Goal: Transaction & Acquisition: Purchase product/service

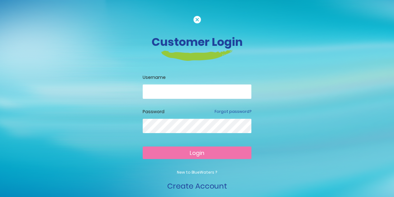
click at [205, 101] on div at bounding box center [197, 96] width 109 height 24
click at [209, 93] on input "email" at bounding box center [197, 91] width 109 height 14
type input "**********"
click at [202, 154] on span "Login" at bounding box center [197, 153] width 15 height 8
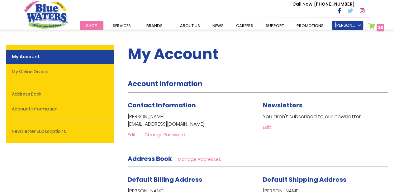
click at [374, 29] on link "My Cart 25 25 items" at bounding box center [377, 27] width 16 height 9
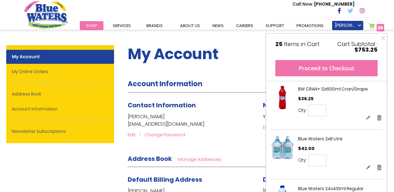
click at [330, 69] on button "Proceed to Checkout" at bounding box center [326, 68] width 102 height 16
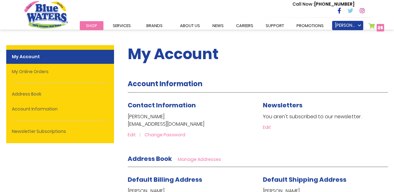
click at [371, 26] on link "My Cart 25 25 items" at bounding box center [377, 27] width 16 height 9
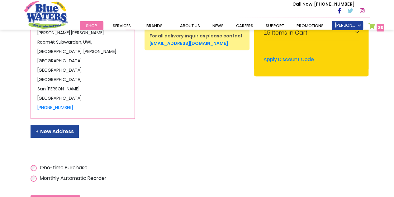
scroll to position [93, 0]
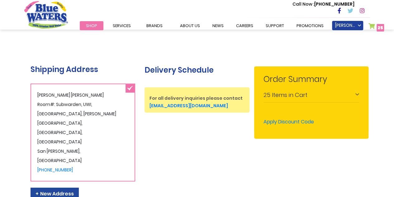
click at [354, 94] on div "25 Items in Cart" at bounding box center [312, 95] width 96 height 14
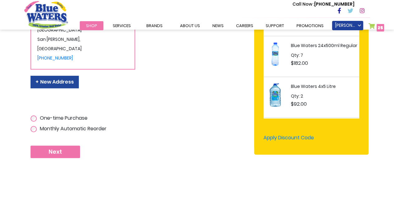
scroll to position [213, 0]
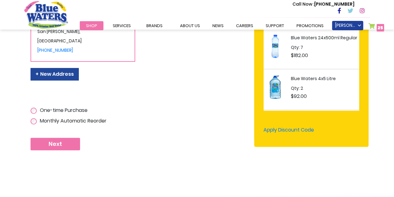
click at [46, 140] on button "Next" at bounding box center [56, 144] width 50 height 12
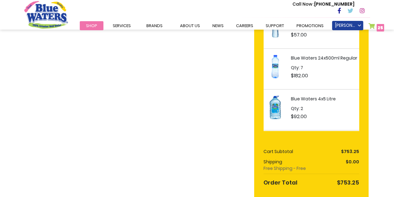
scroll to position [93, 0]
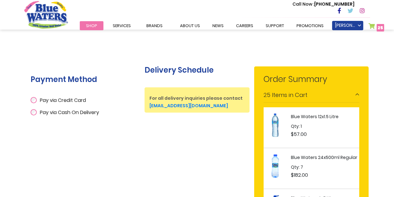
click at [52, 104] on div "Pay via Credit Card" at bounding box center [83, 99] width 105 height 12
click at [51, 118] on div "Shipping Address Tamara Perpall Room#: Subwarden, UWI, JGI Hall of Residence, E…" at bounding box center [83, 91] width 114 height 78
click at [52, 114] on span "Pay via Cash On Delivery" at bounding box center [69, 112] width 59 height 7
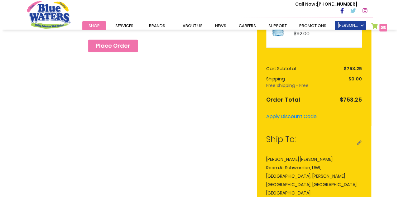
scroll to position [218, 0]
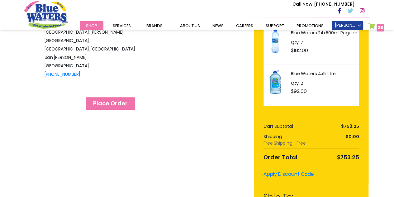
click at [106, 100] on button "Place Order" at bounding box center [111, 103] width 50 height 12
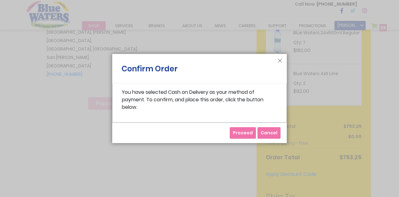
click at [249, 132] on span "Proceed" at bounding box center [243, 133] width 20 height 6
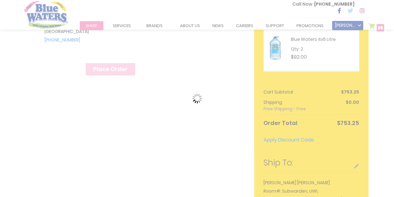
scroll to position [343, 0]
